Goal: Information Seeking & Learning: Understand process/instructions

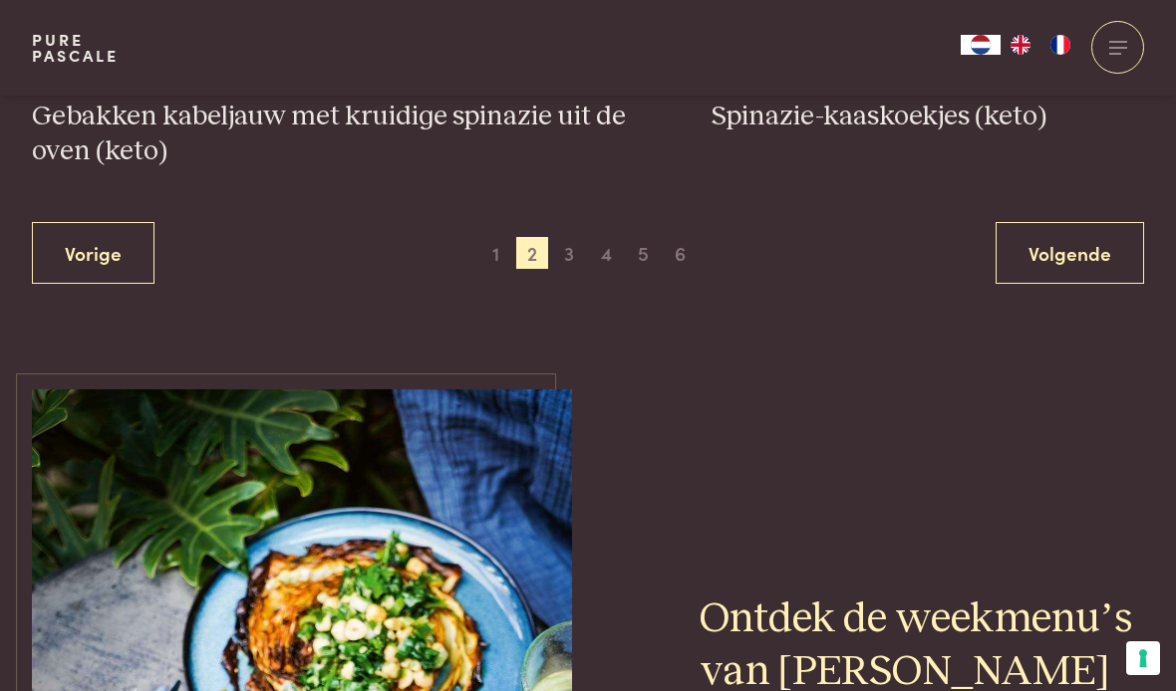
scroll to position [3726, 0]
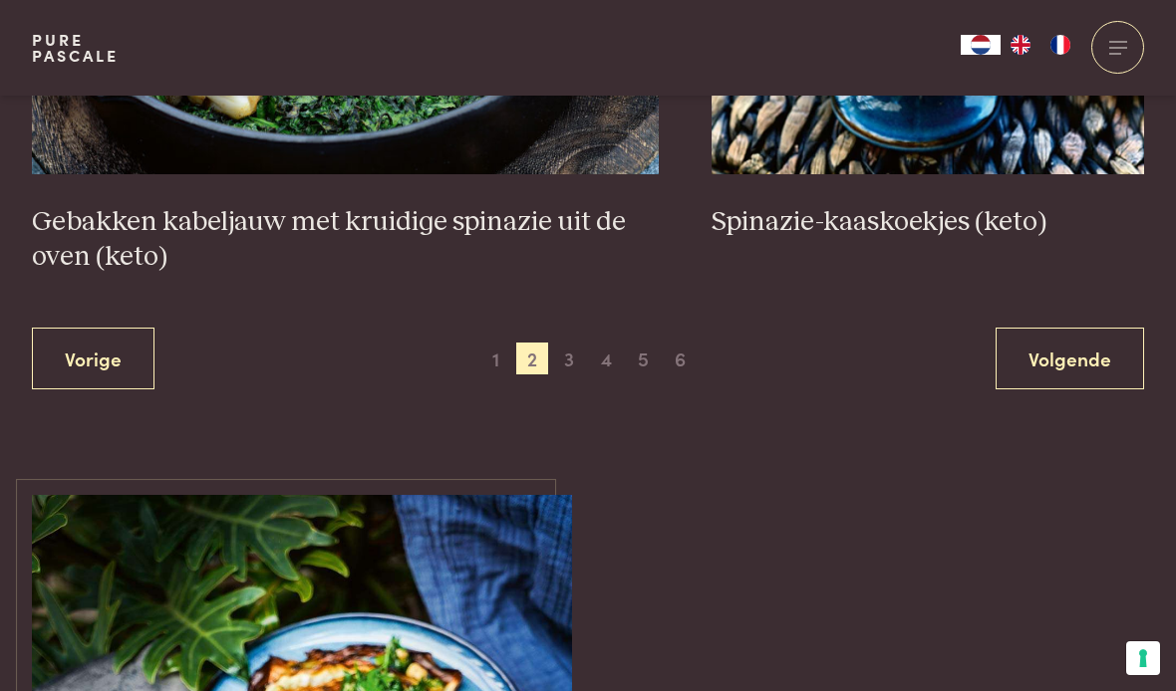
click at [506, 351] on span "1" at bounding box center [495, 359] width 32 height 32
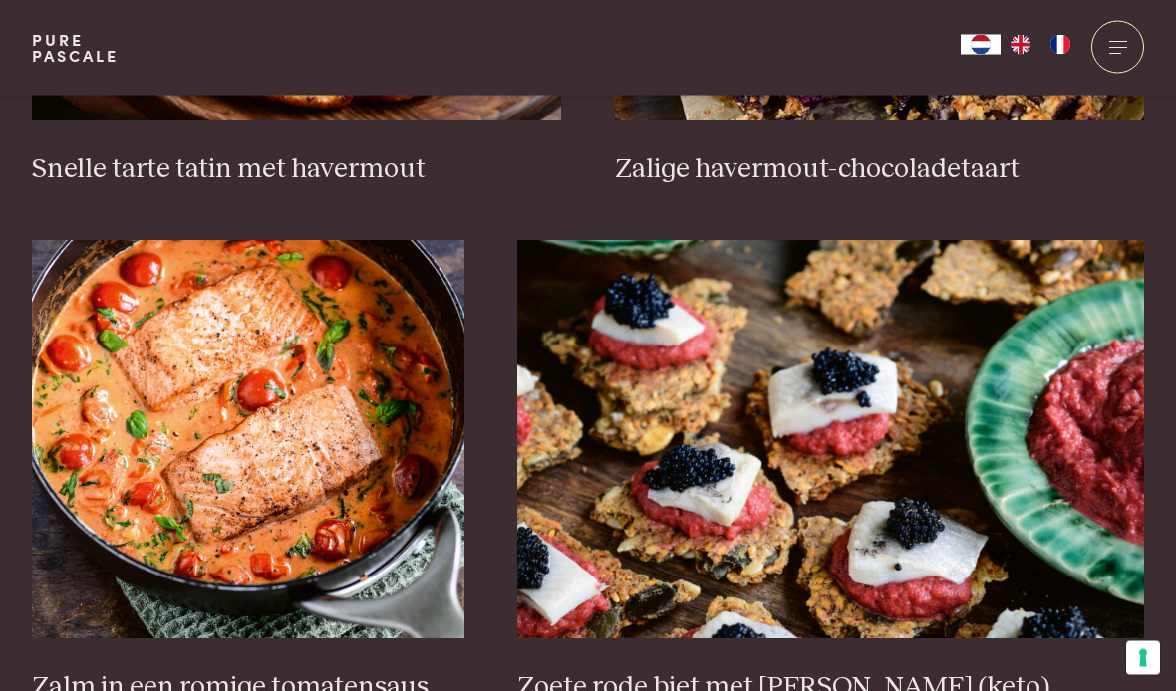
scroll to position [2675, 0]
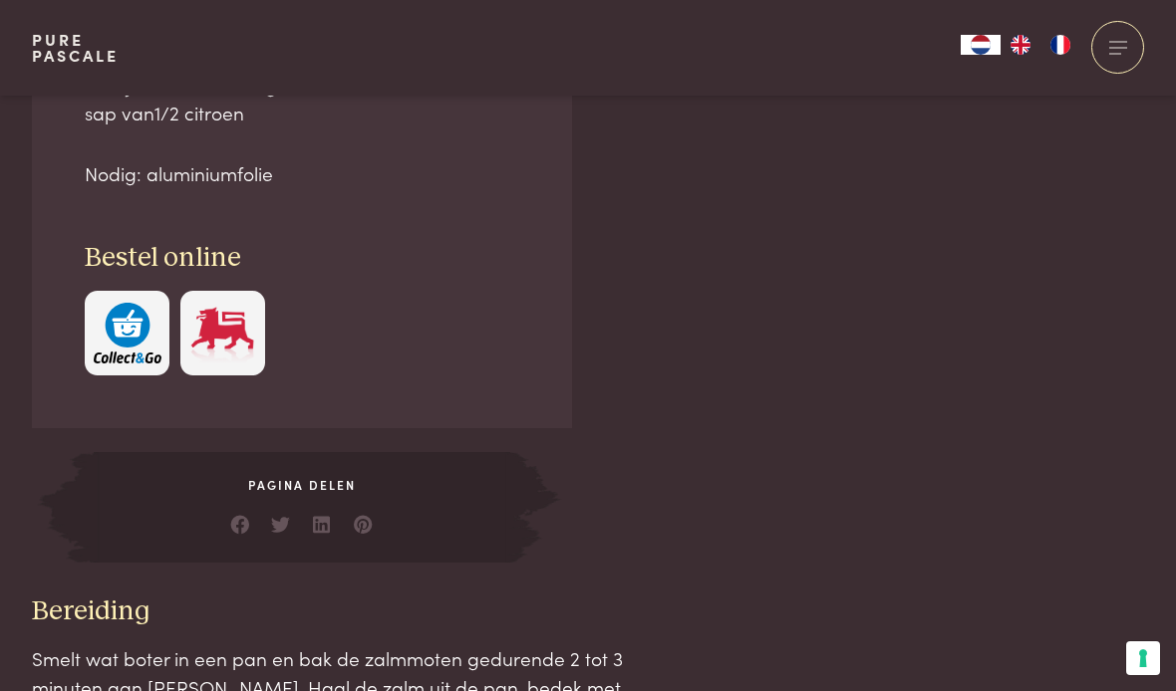
scroll to position [1661, 0]
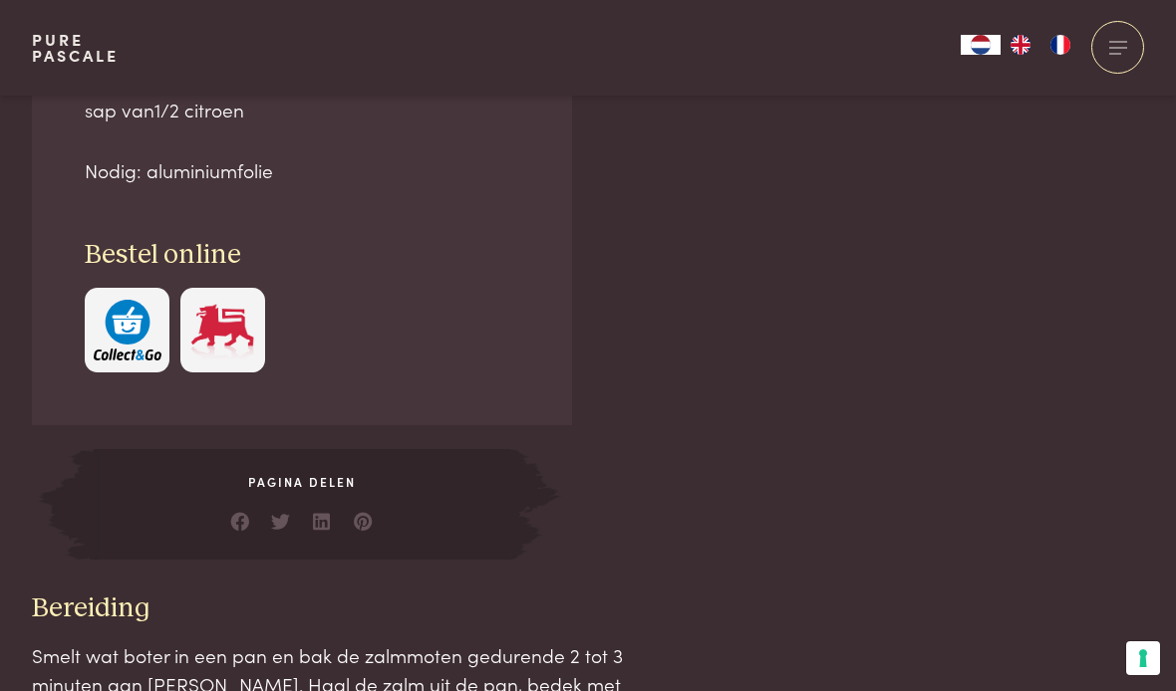
click at [469, 247] on h3 "Bestel online" at bounding box center [302, 255] width 434 height 35
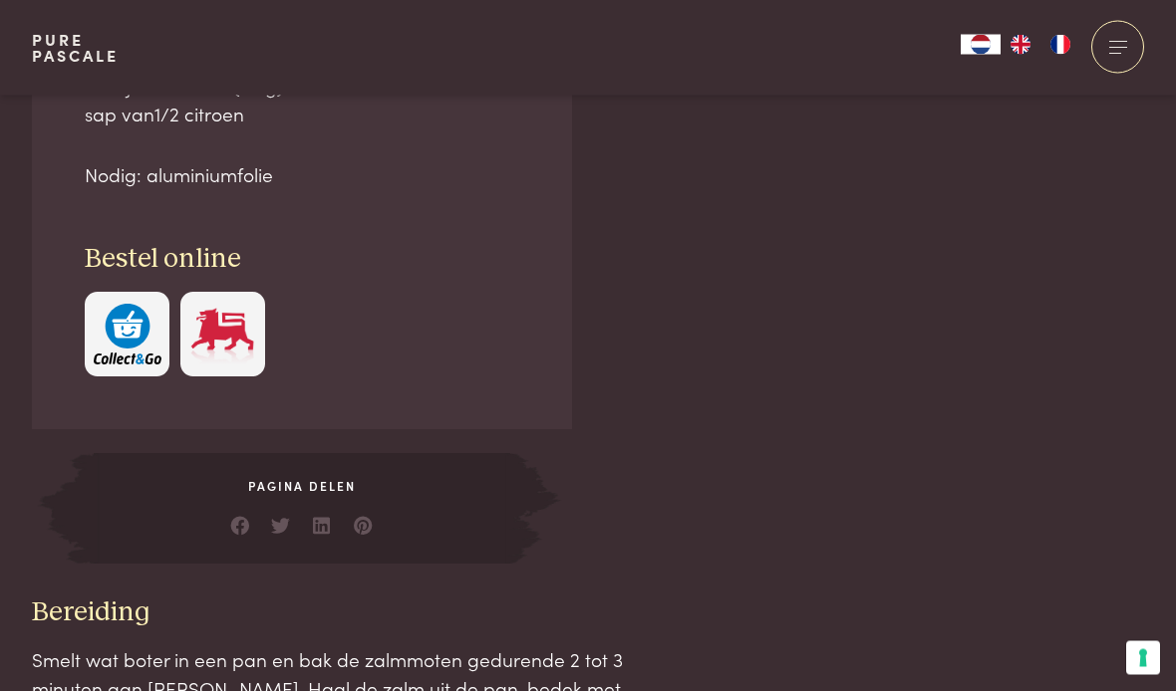
scroll to position [1664, 0]
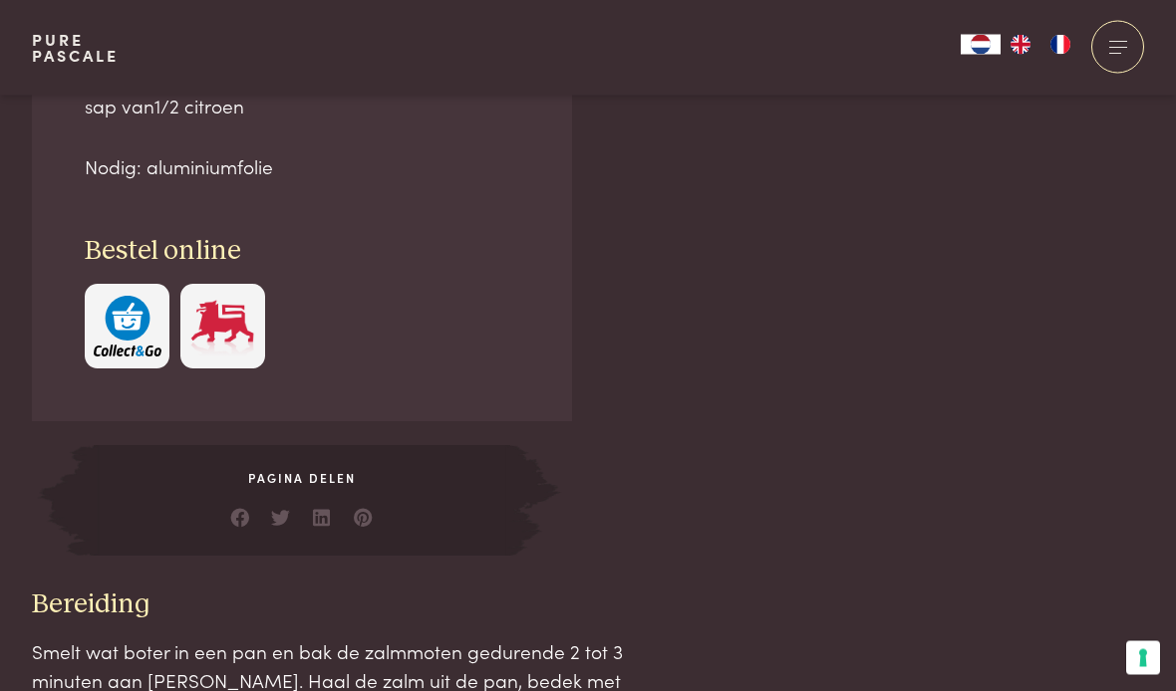
click at [78, 179] on div "Ingrediënten 2 zalmmoten 30 g Parmezaanse kaas 500 g kerstomaatjes 100 g spinaz…" at bounding box center [302, 106] width 540 height 633
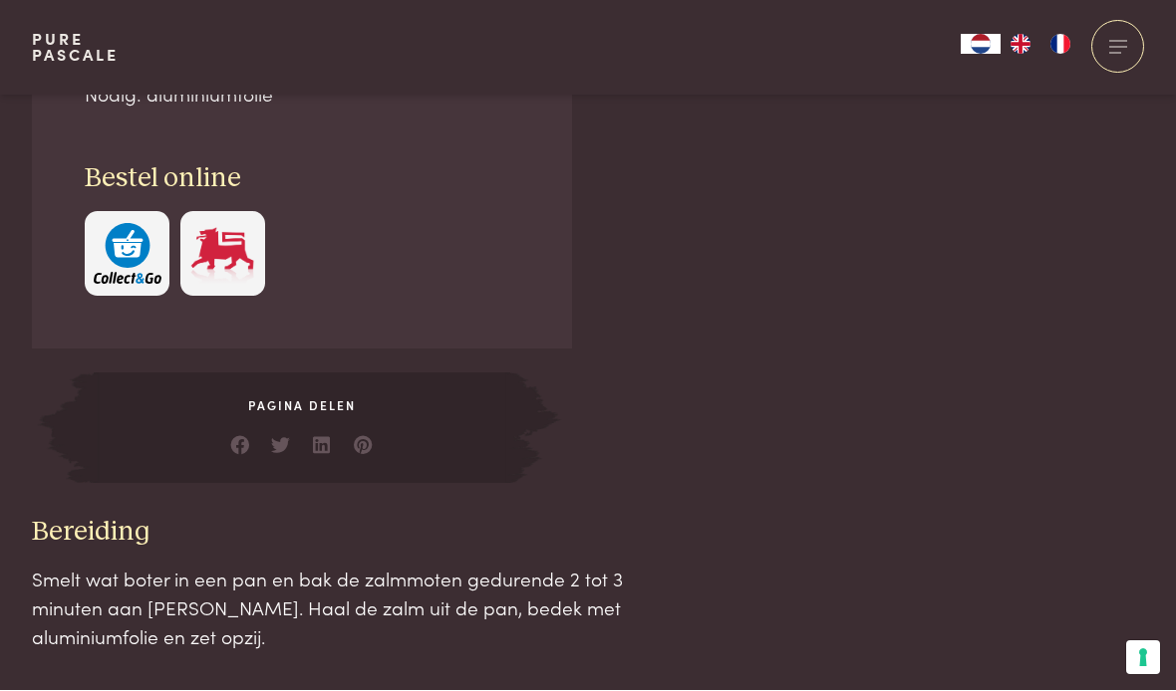
click at [621, 464] on div "Ingrediënten 2 zalmmoten 30 g Parmezaanse kaas 500 g kerstomaatjes 100 g spinaz…" at bounding box center [588, 343] width 1112 height 1252
click at [739, 567] on div "Ingrediënten 2 zalmmoten 30 g Parmezaanse kaas 500 g kerstomaatjes 100 g spinaz…" at bounding box center [588, 343] width 1112 height 1252
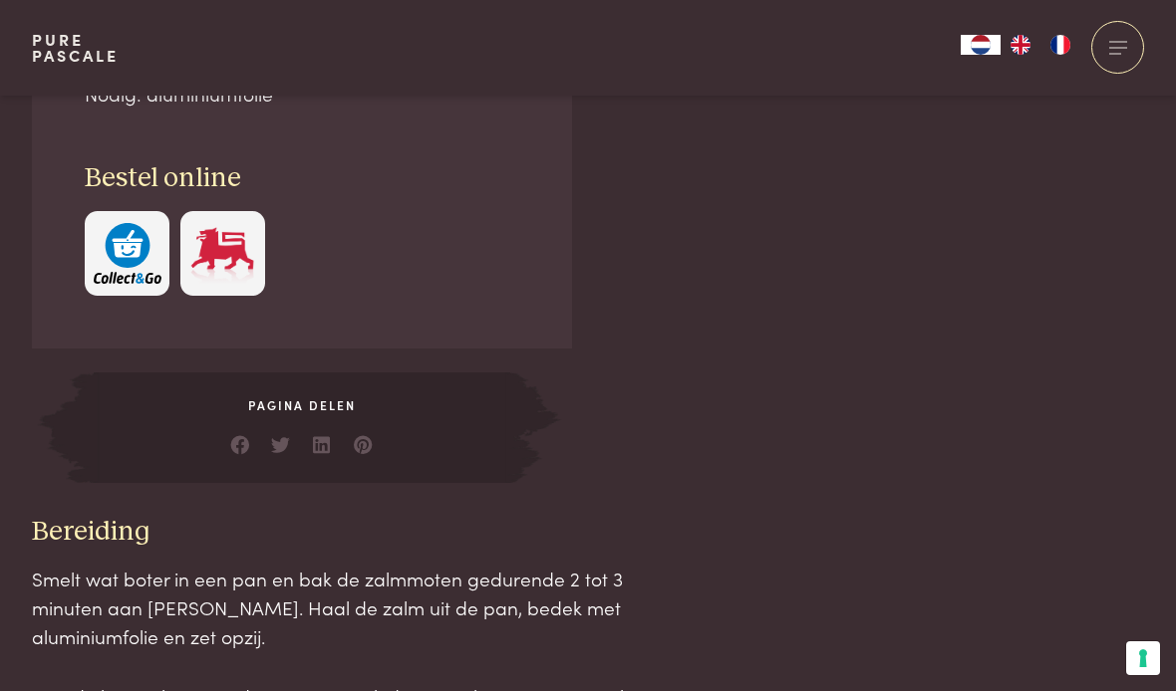
scroll to position [1744, 0]
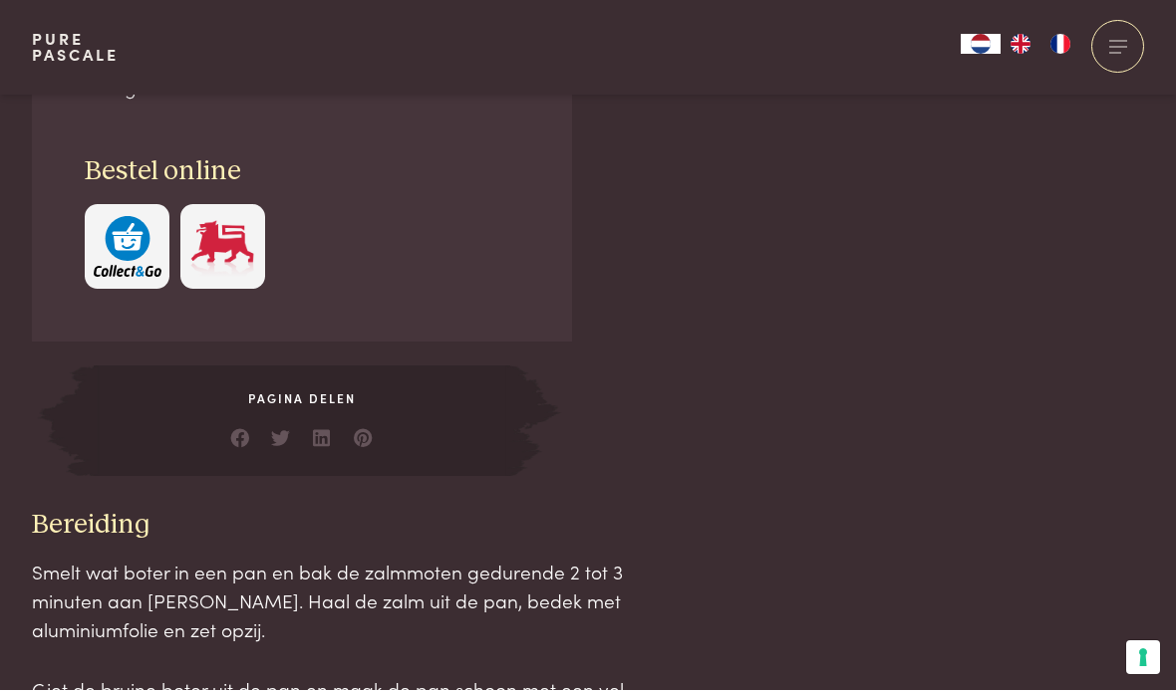
click at [260, 293] on div "Ingrediënten 2 zalmmoten 30 g Parmezaanse kaas 500 g kerstomaatjes 100 g spinaz…" at bounding box center [302, 26] width 540 height 633
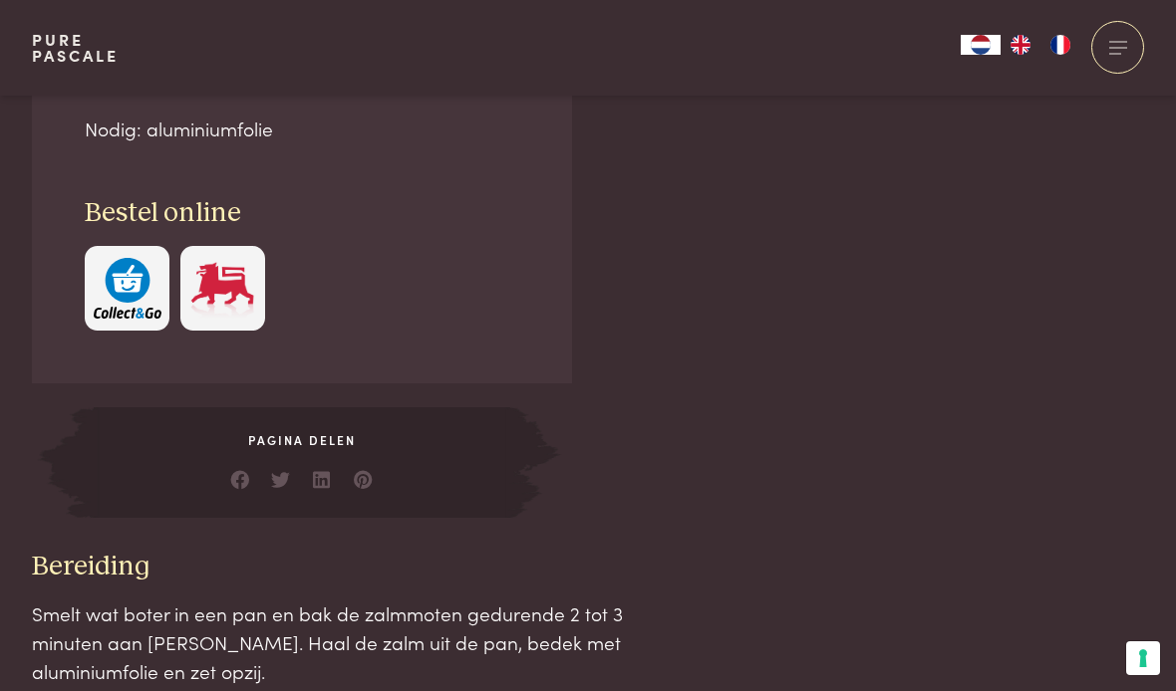
scroll to position [1665, 0]
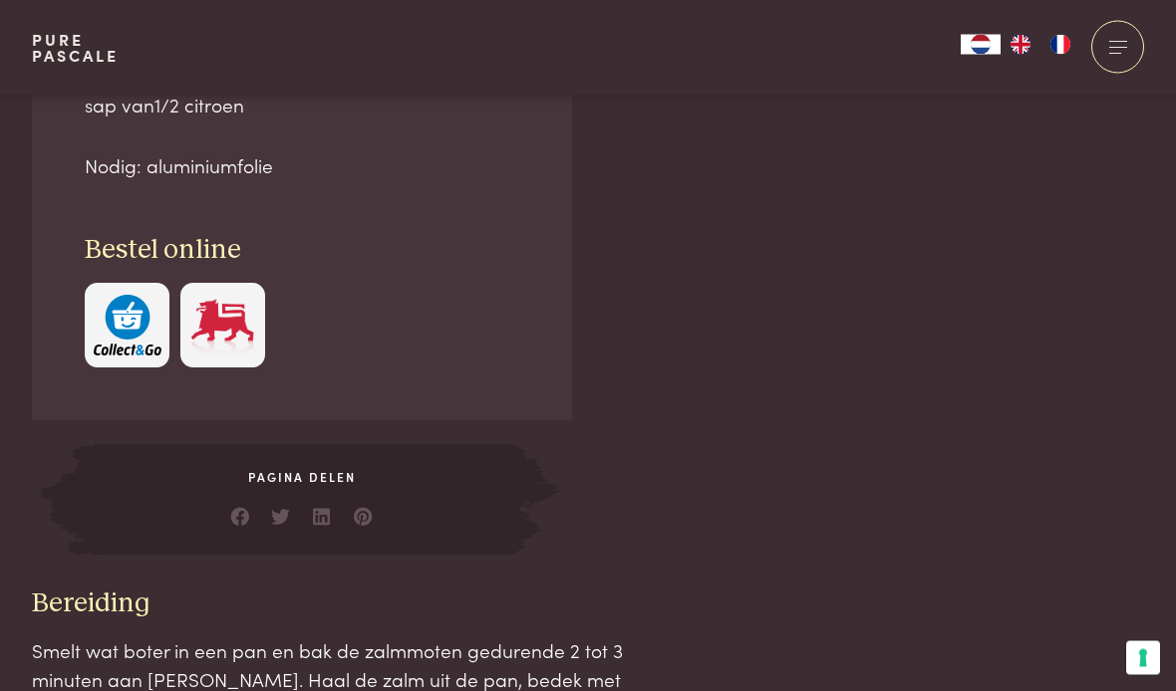
click at [681, 474] on div "Ingrediënten 2 zalmmoten 30 g Parmezaanse kaas 500 g kerstomaatjes 100 g spinaz…" at bounding box center [588, 415] width 1112 height 1252
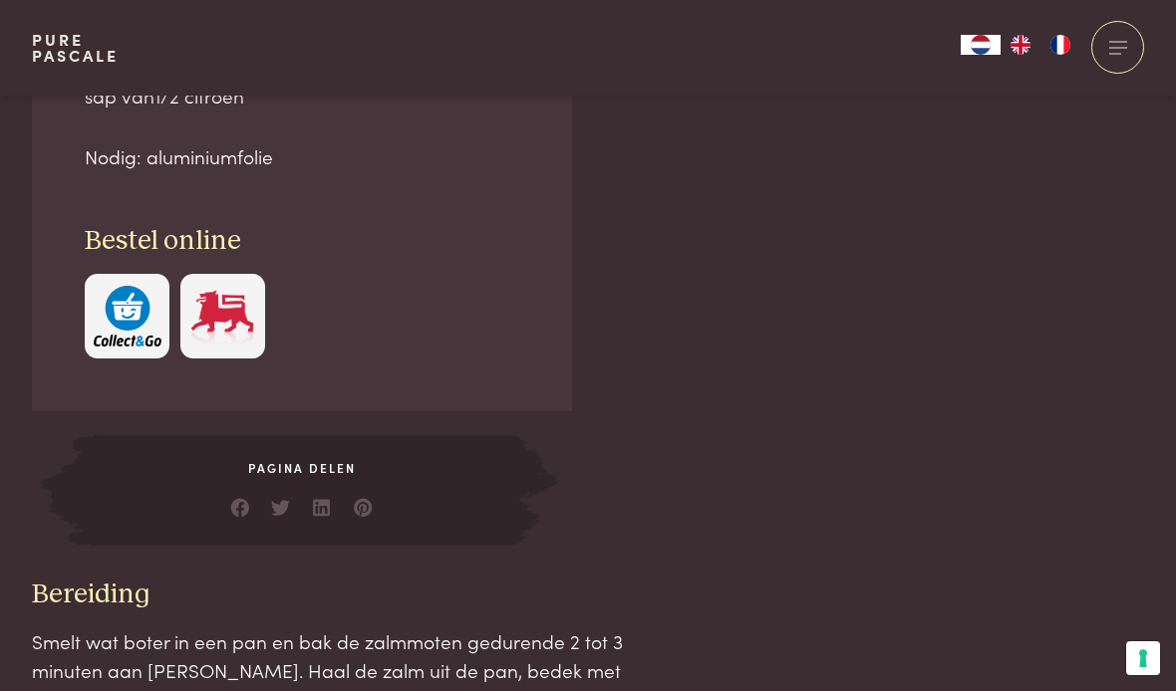
click at [1141, 512] on div "Ingrediënten 2 zalmmoten 30 g Parmezaanse kaas 500 g kerstomaatjes 100 g spinaz…" at bounding box center [588, 405] width 1112 height 1252
click at [254, 639] on p "Smelt wat boter in een pan en bak de zalmmoten gedurende 2 tot 3 minuten aan [P…" at bounding box center [350, 671] width 636 height 86
click at [773, 438] on div "Ingrediënten 2 zalmmoten 30 g Parmezaanse kaas 500 g kerstomaatjes 100 g spinaz…" at bounding box center [588, 405] width 1112 height 1252
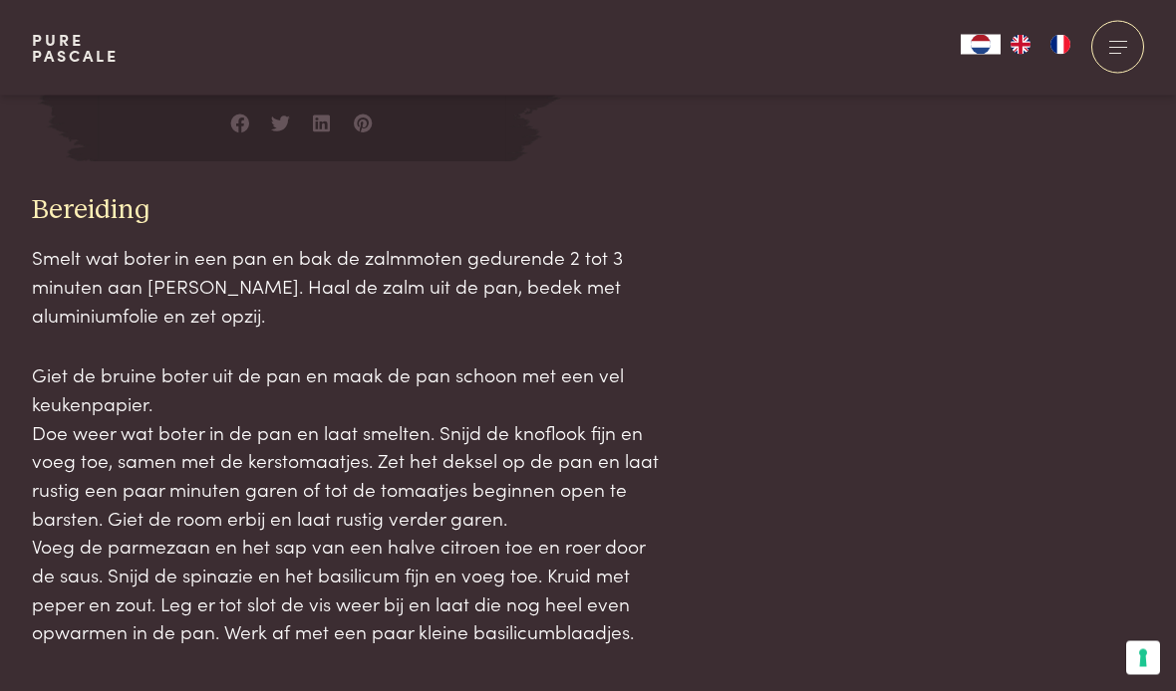
scroll to position [2100, 0]
